Goal: Information Seeking & Learning: Learn about a topic

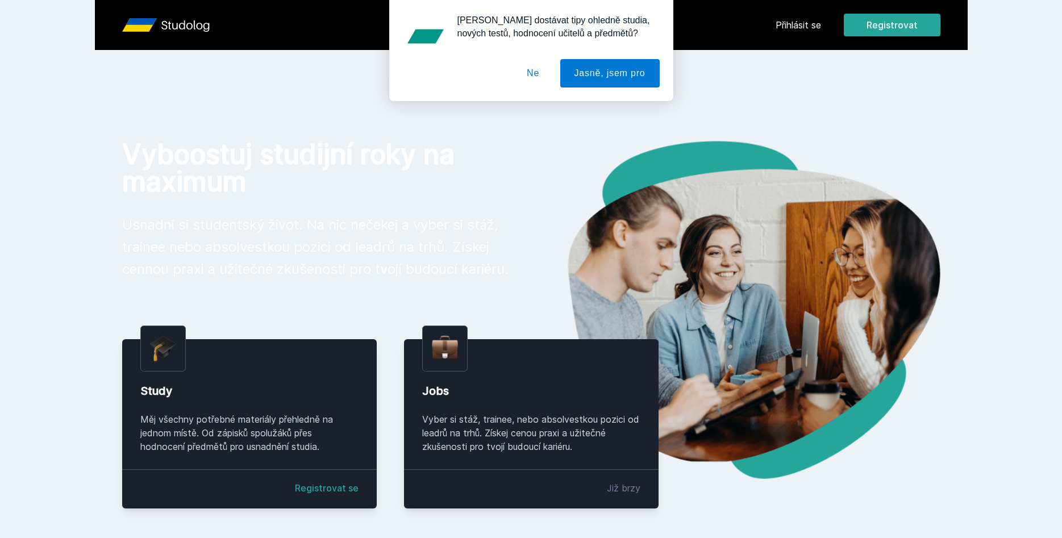
click at [540, 78] on button "Ne" at bounding box center [532, 73] width 41 height 28
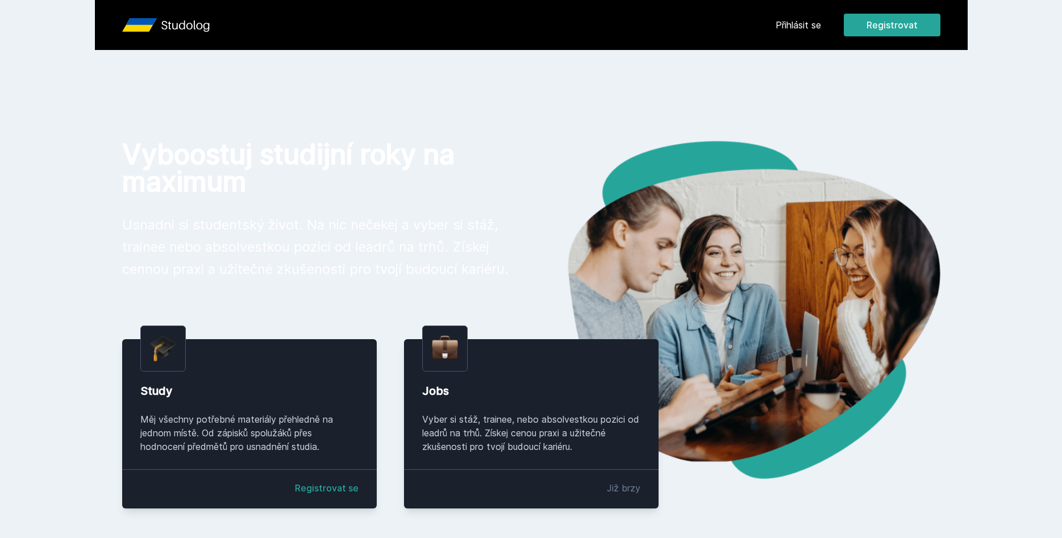
click at [811, 32] on div "Přihlásit se Registrovat" at bounding box center [857, 25] width 165 height 23
click at [806, 26] on link "Přihlásit se" at bounding box center [797, 25] width 45 height 14
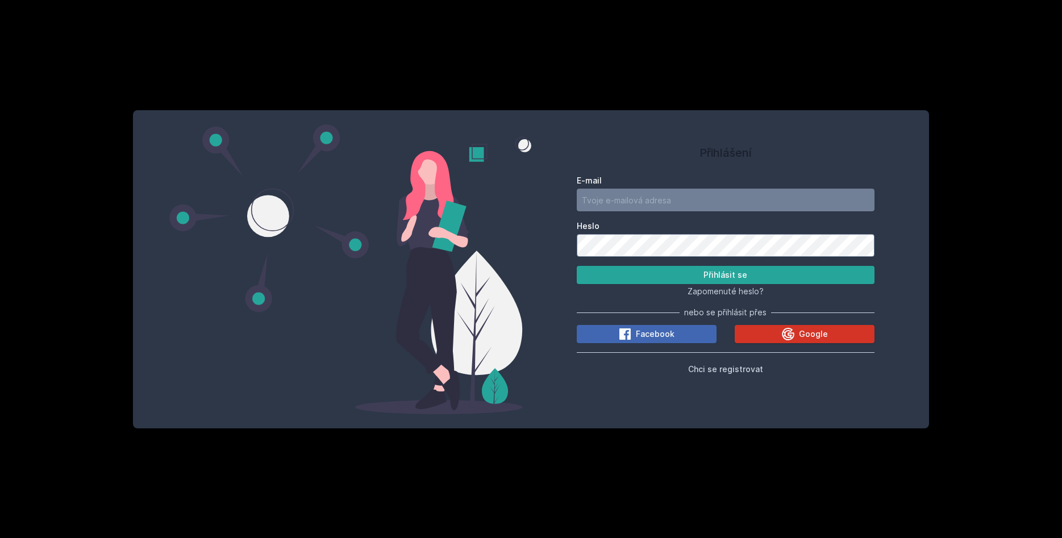
click at [754, 328] on button "Google" at bounding box center [805, 334] width 140 height 18
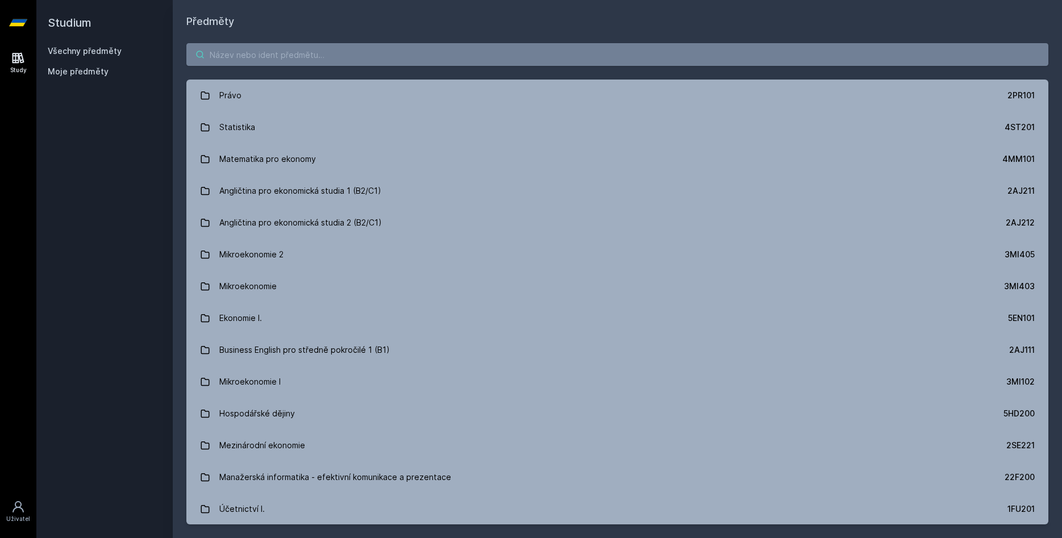
click at [286, 55] on input "search" at bounding box center [617, 54] width 862 height 23
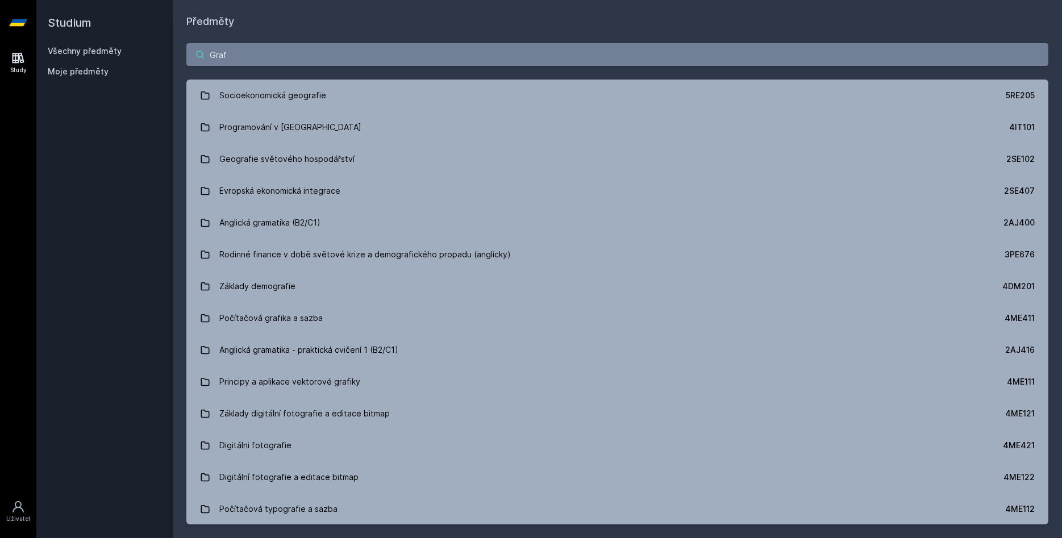
type input "Grafo"
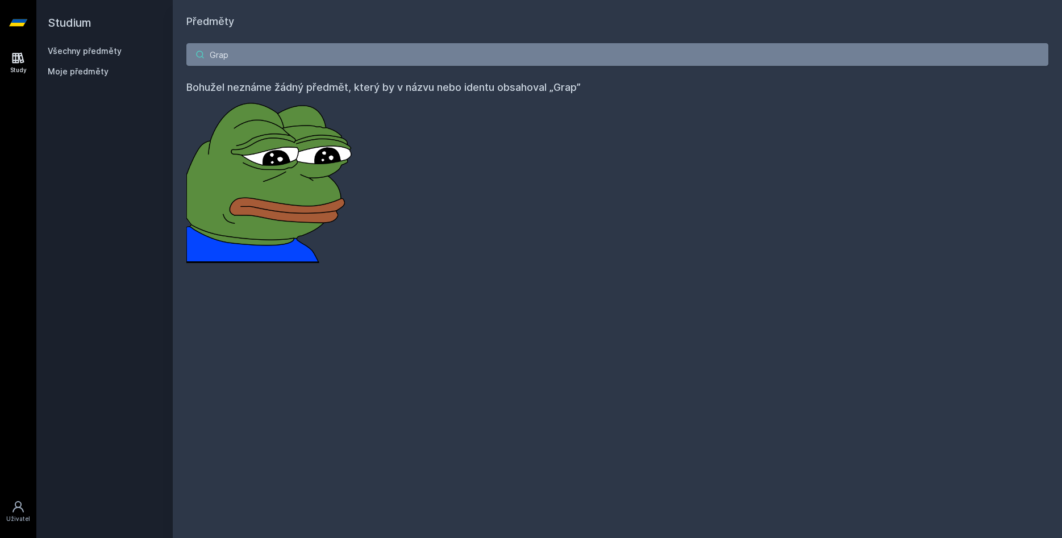
type input "Graph"
type input "[PERSON_NAME]"
type input "4IZ441"
